Goal: Check status: Check status

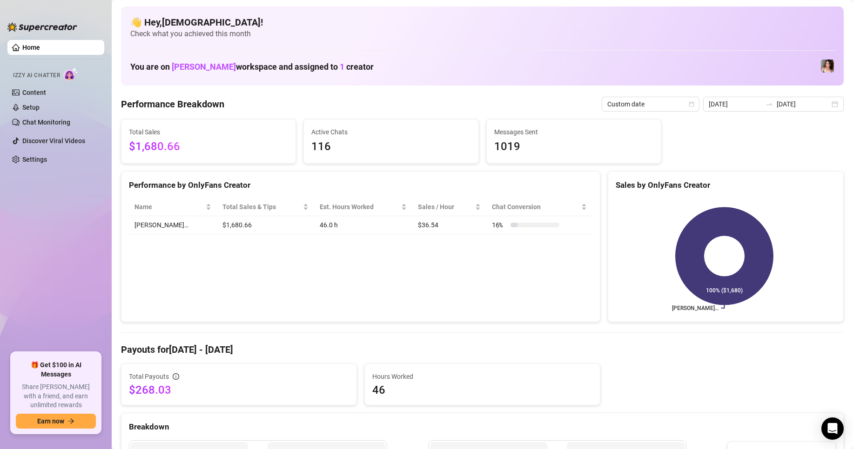
scroll to position [47, 0]
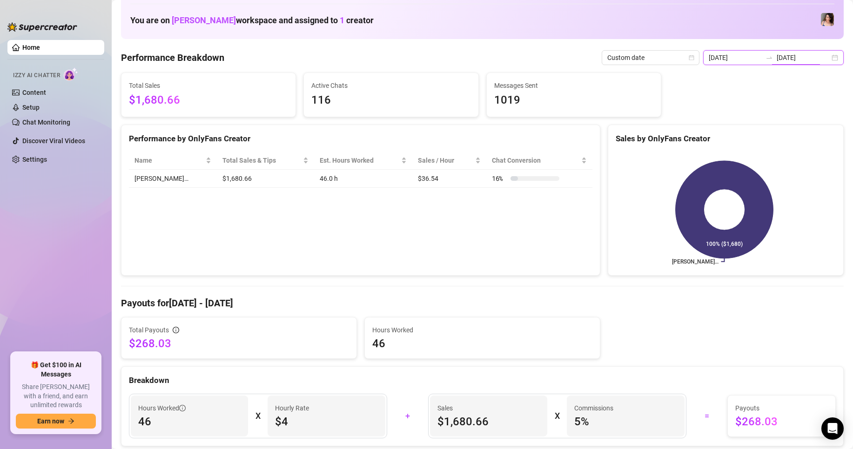
click at [797, 59] on input "[DATE]" at bounding box center [802, 58] width 53 height 10
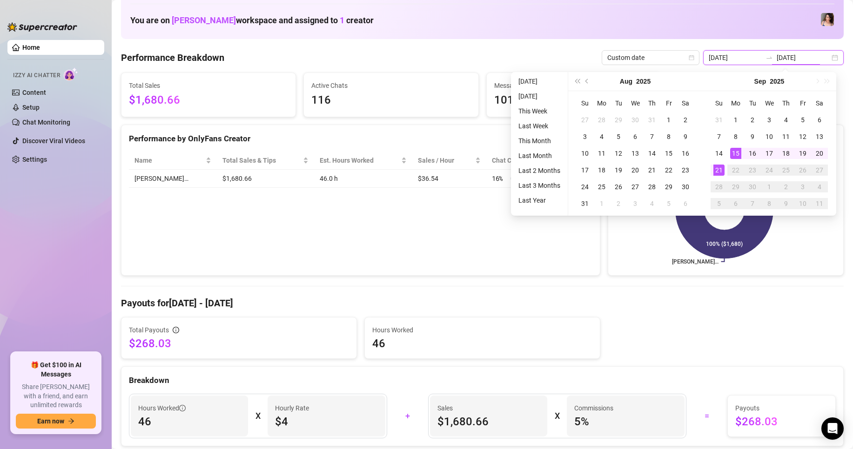
type input "[DATE]"
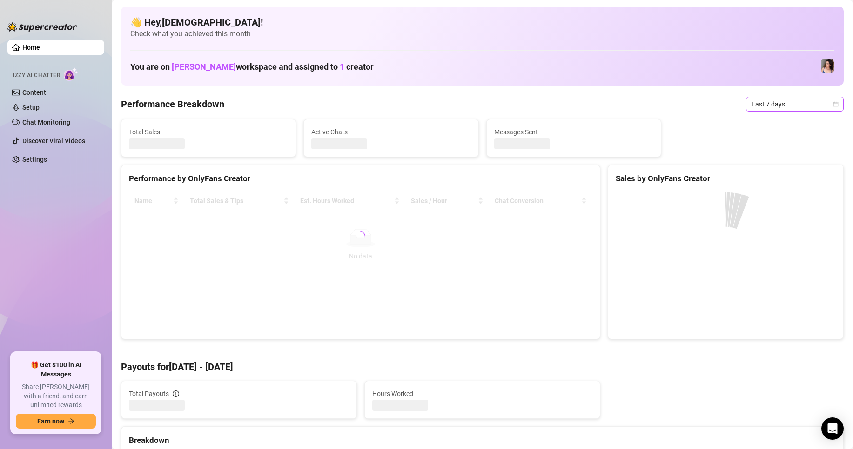
click at [774, 98] on span "Last 7 days" at bounding box center [794, 104] width 87 height 14
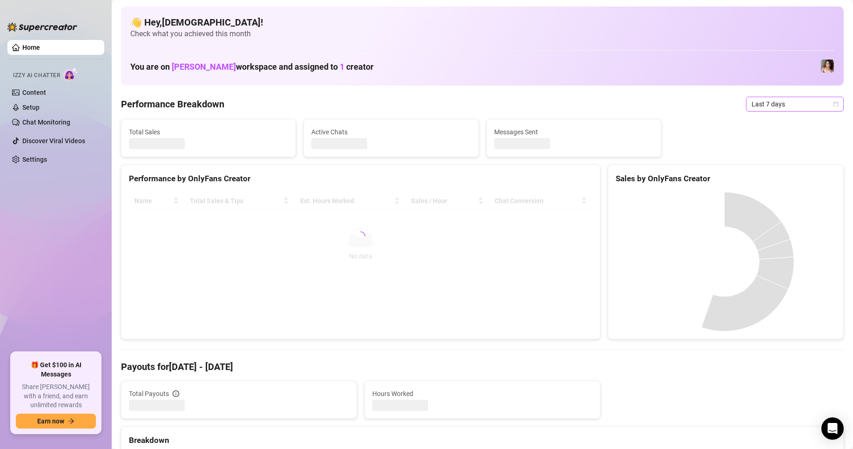
click at [751, 103] on span "Last 7 days" at bounding box center [794, 104] width 87 height 14
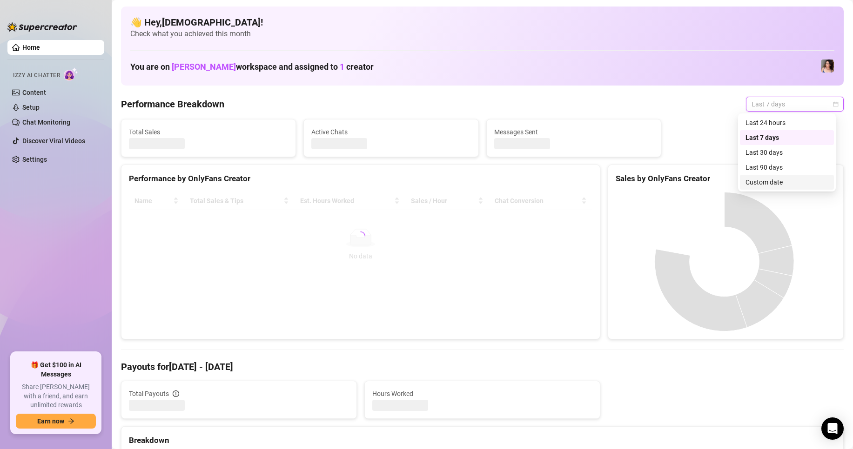
click at [754, 184] on div "Custom date" at bounding box center [786, 182] width 83 height 10
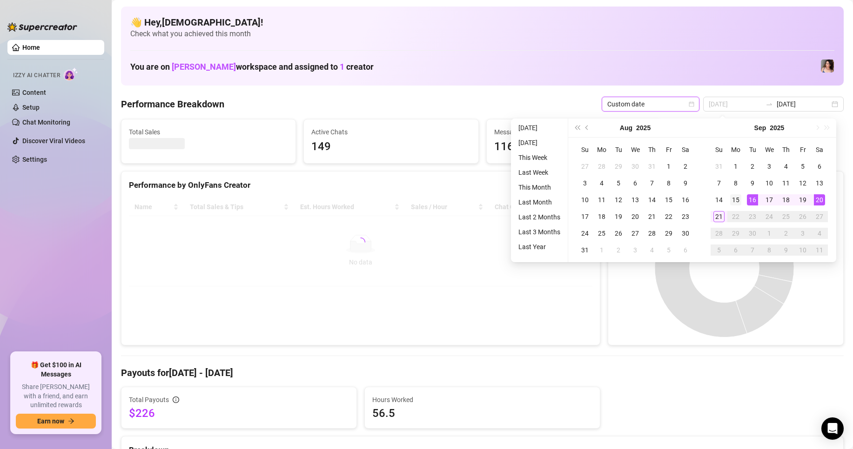
click at [740, 200] on div "15" at bounding box center [735, 199] width 11 height 11
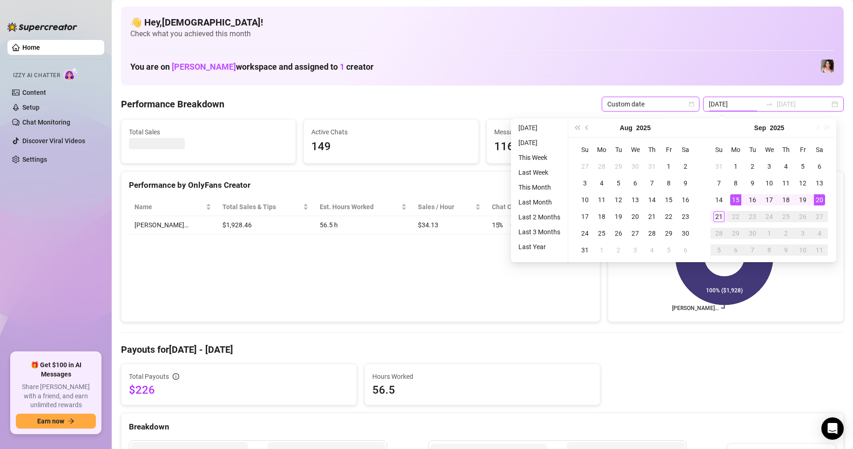
type input "[DATE]"
click at [721, 216] on div "21" at bounding box center [718, 216] width 11 height 11
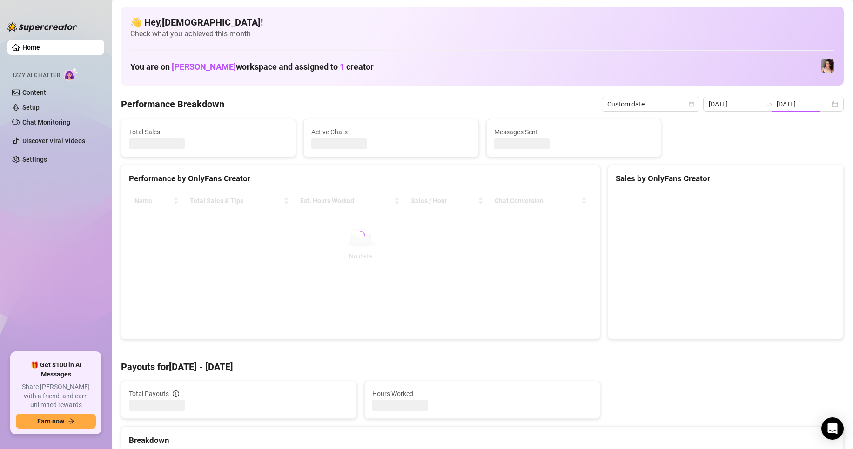
type input "[DATE]"
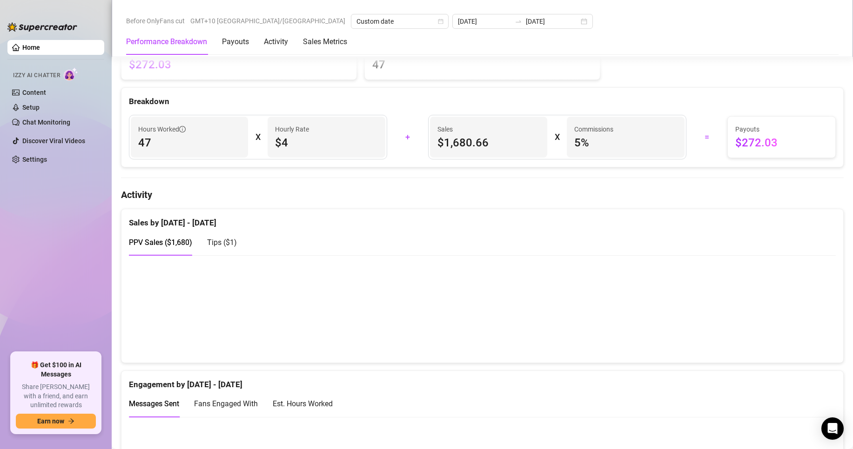
scroll to position [186, 0]
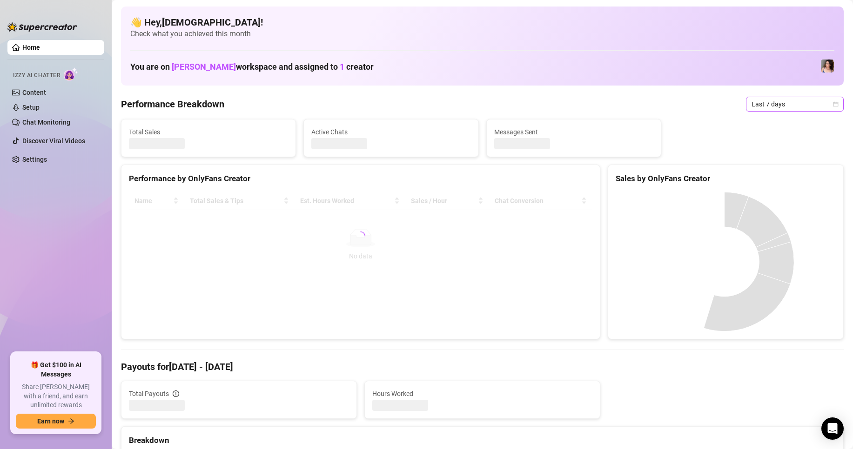
click at [833, 102] on icon "calendar" at bounding box center [835, 103] width 5 height 5
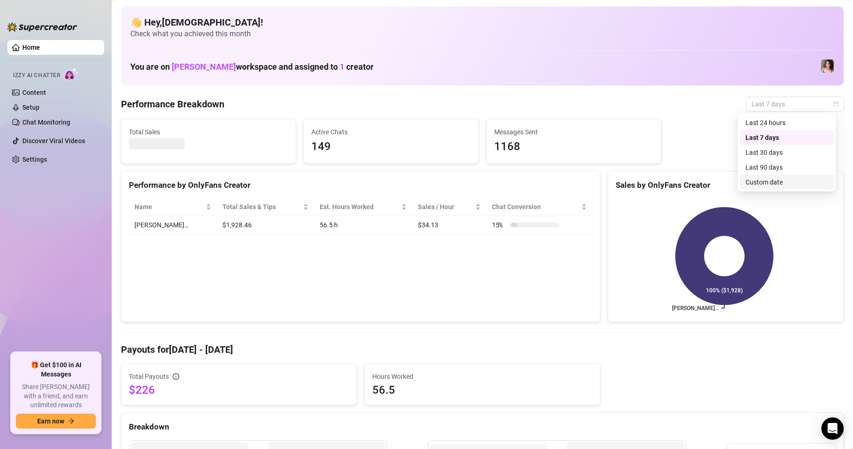
click at [758, 185] on div "Custom date" at bounding box center [786, 182] width 83 height 10
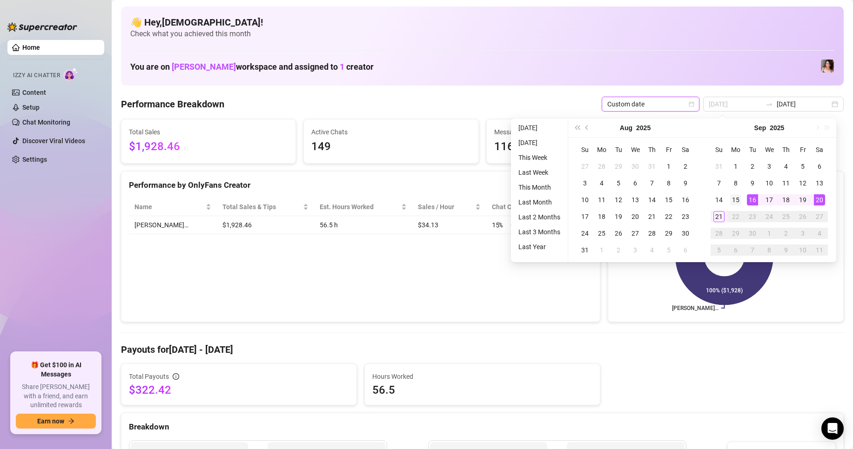
type input "[DATE]"
click at [736, 199] on div "15" at bounding box center [735, 199] width 11 height 11
type input "[DATE]"
click at [721, 213] on div "21" at bounding box center [718, 216] width 11 height 11
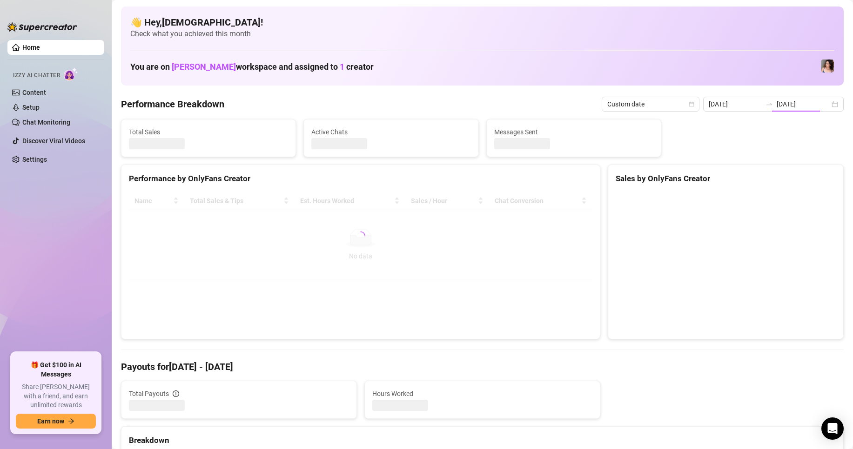
type input "[DATE]"
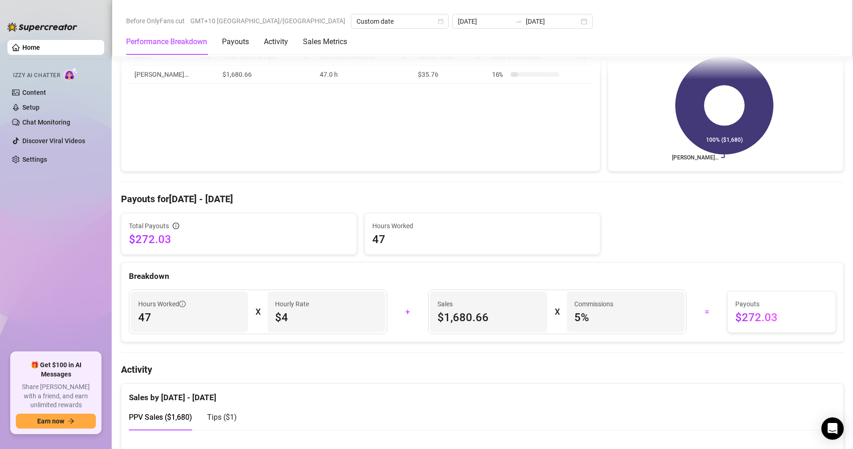
scroll to position [186, 0]
